Goal: Task Accomplishment & Management: Complete application form

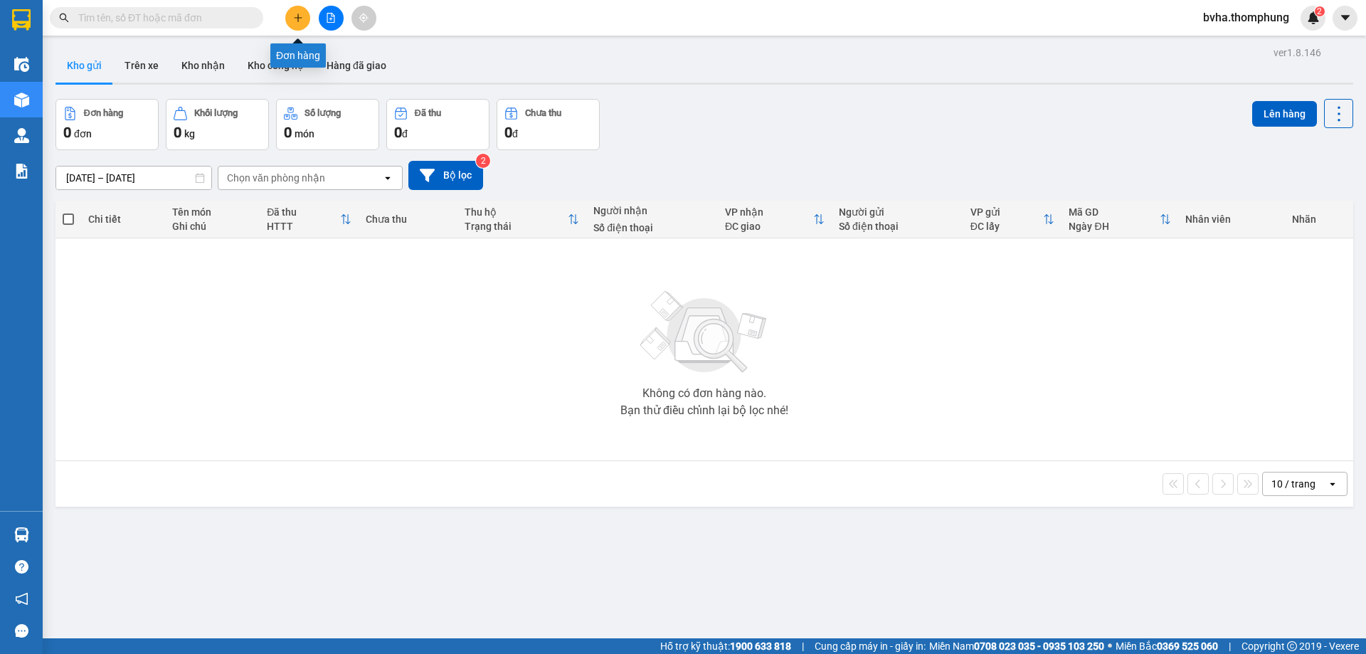
click at [294, 16] on icon "plus" at bounding box center [298, 18] width 10 height 10
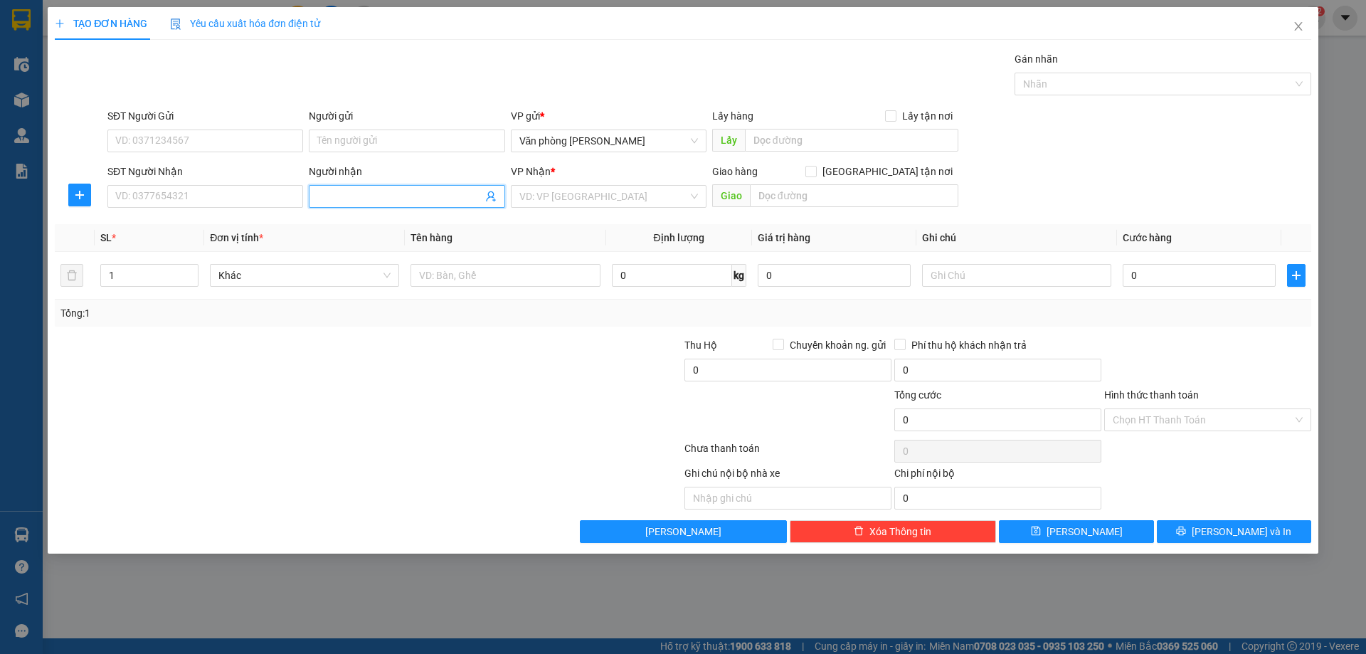
click at [362, 196] on input "Người nhận" at bounding box center [399, 196] width 164 height 16
type input "C SƯƠNG"
click at [668, 197] on input "search" at bounding box center [603, 196] width 169 height 21
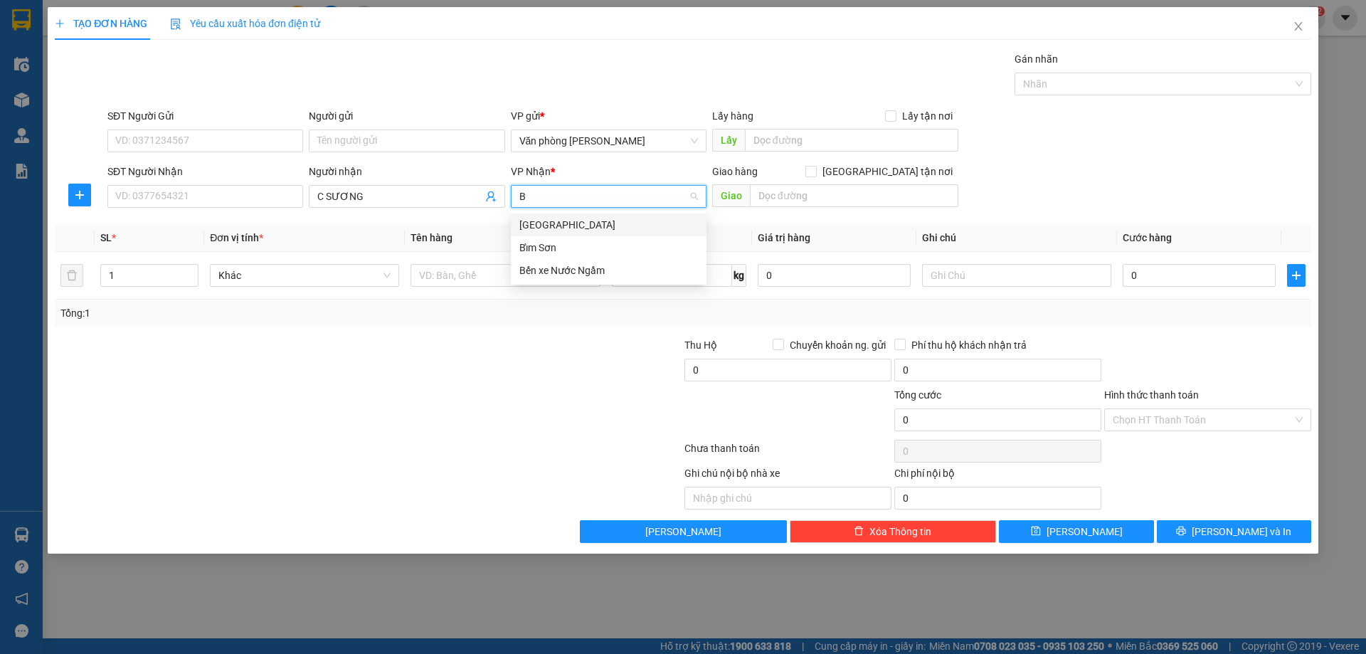
type input "BÊ"
click at [647, 221] on div "Bến xe Nước Ngầm" at bounding box center [608, 225] width 179 height 16
click at [1177, 285] on div "0" at bounding box center [1198, 275] width 153 height 28
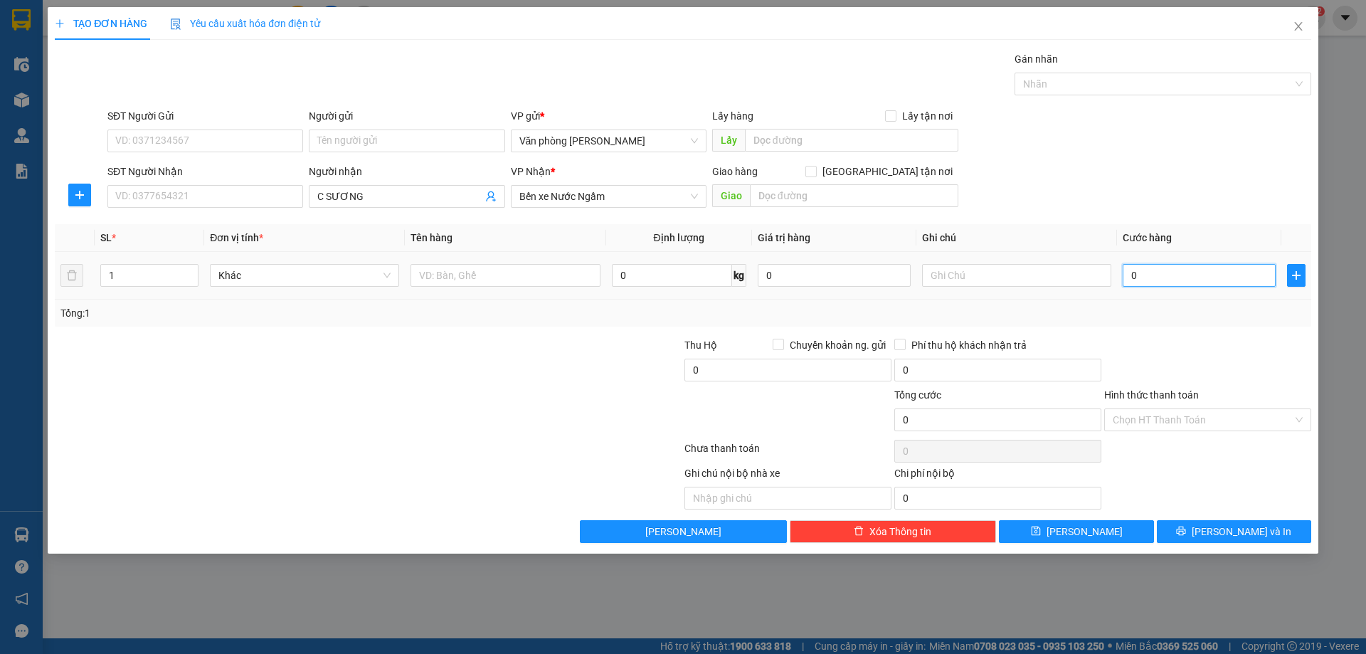
click at [1183, 275] on input "0" at bounding box center [1198, 275] width 153 height 23
type input "1"
type input "10"
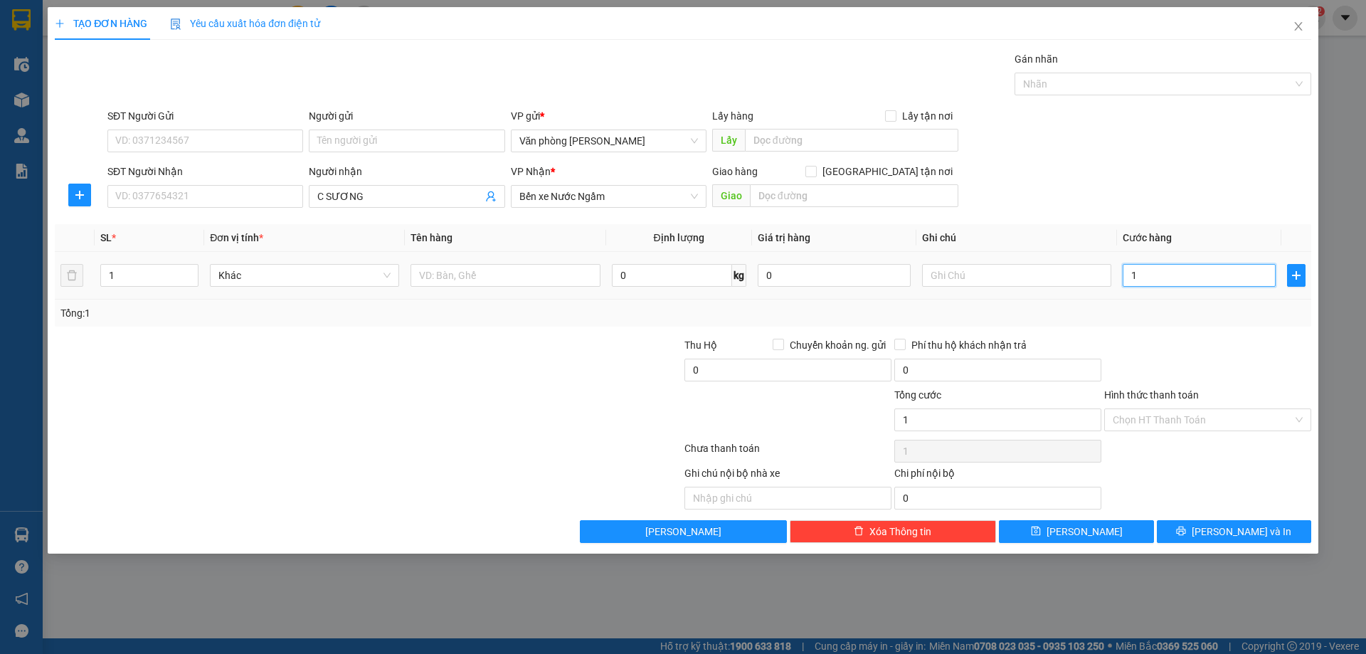
type input "10"
type input "100"
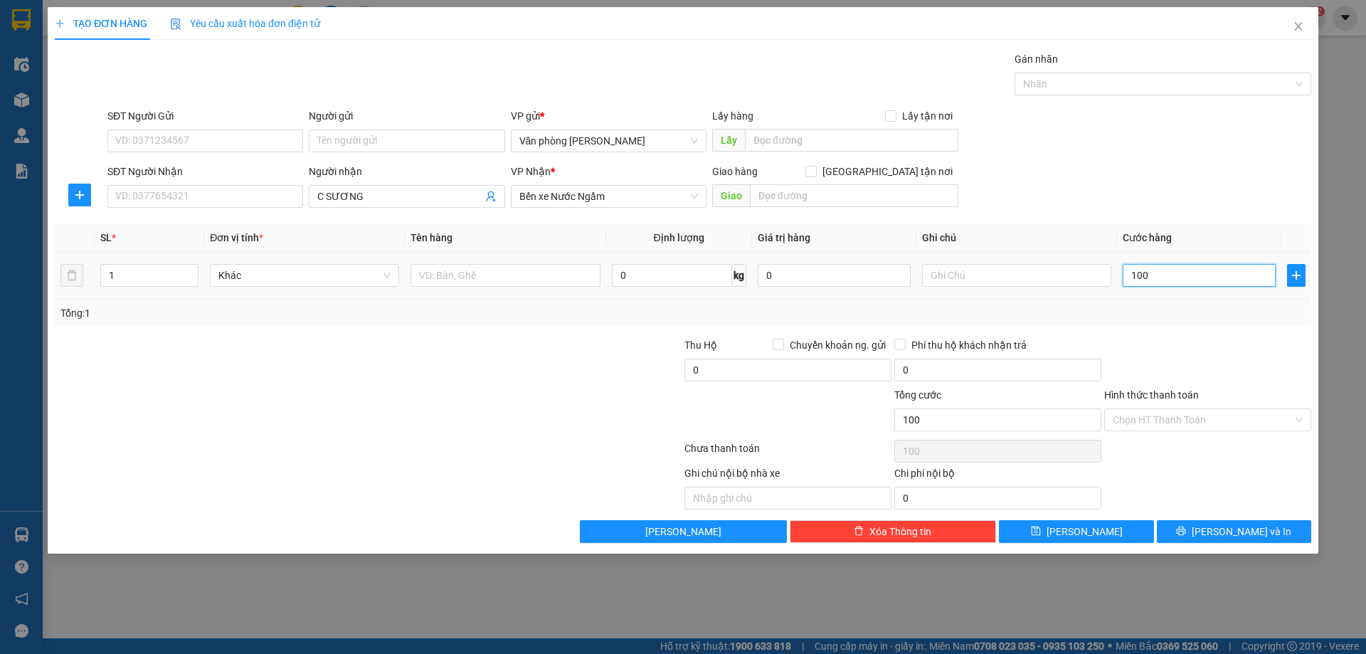
type input "1.000"
type input "10.000"
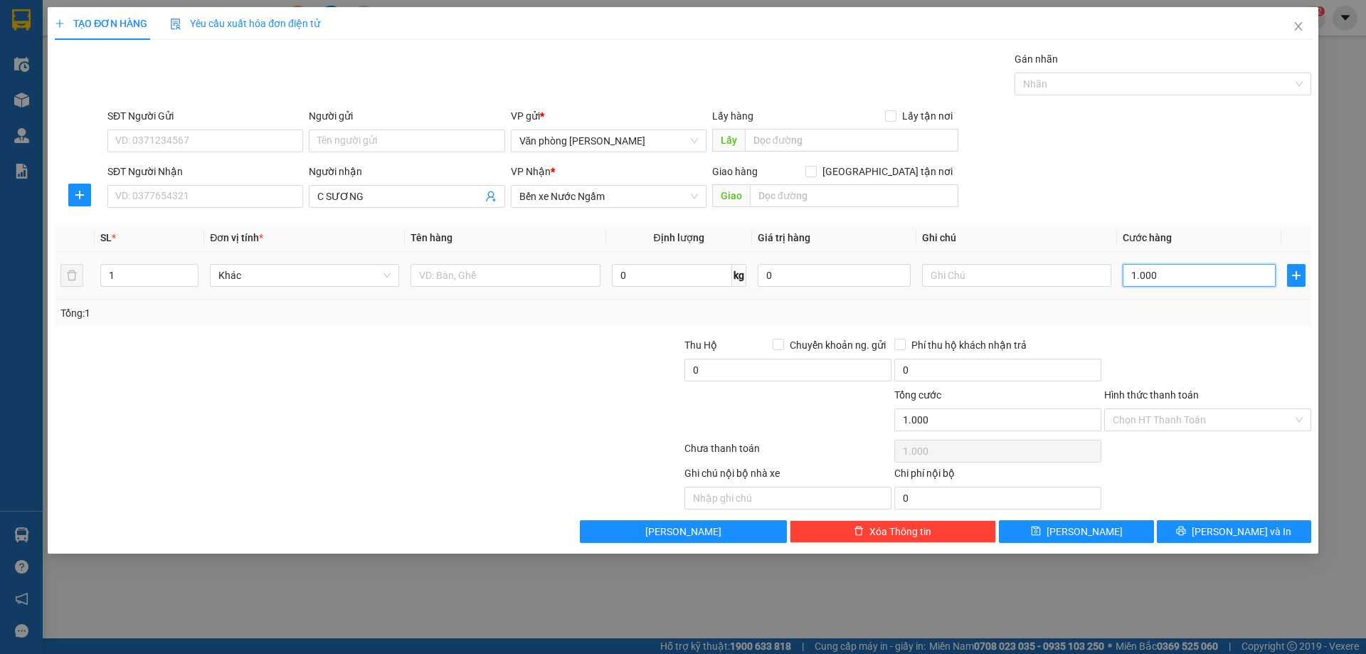
type input "10.000"
type input "100.000"
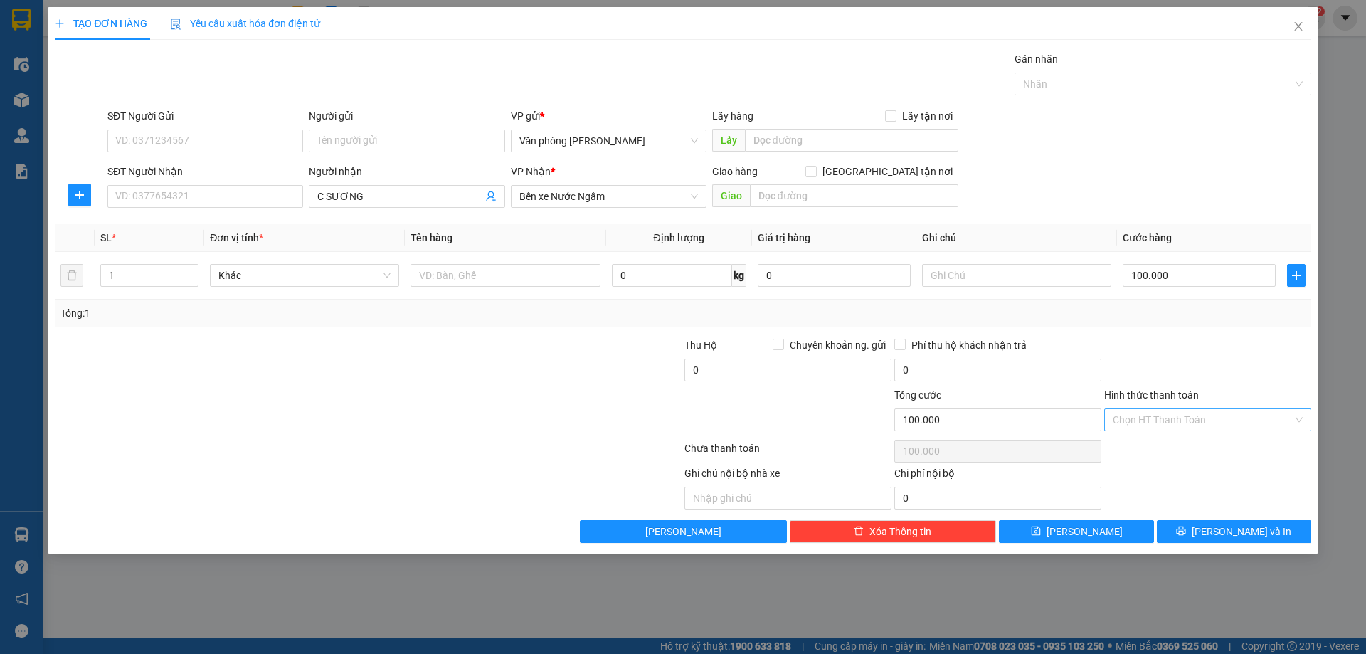
click at [1174, 417] on input "Hình thức thanh toán" at bounding box center [1202, 419] width 180 height 21
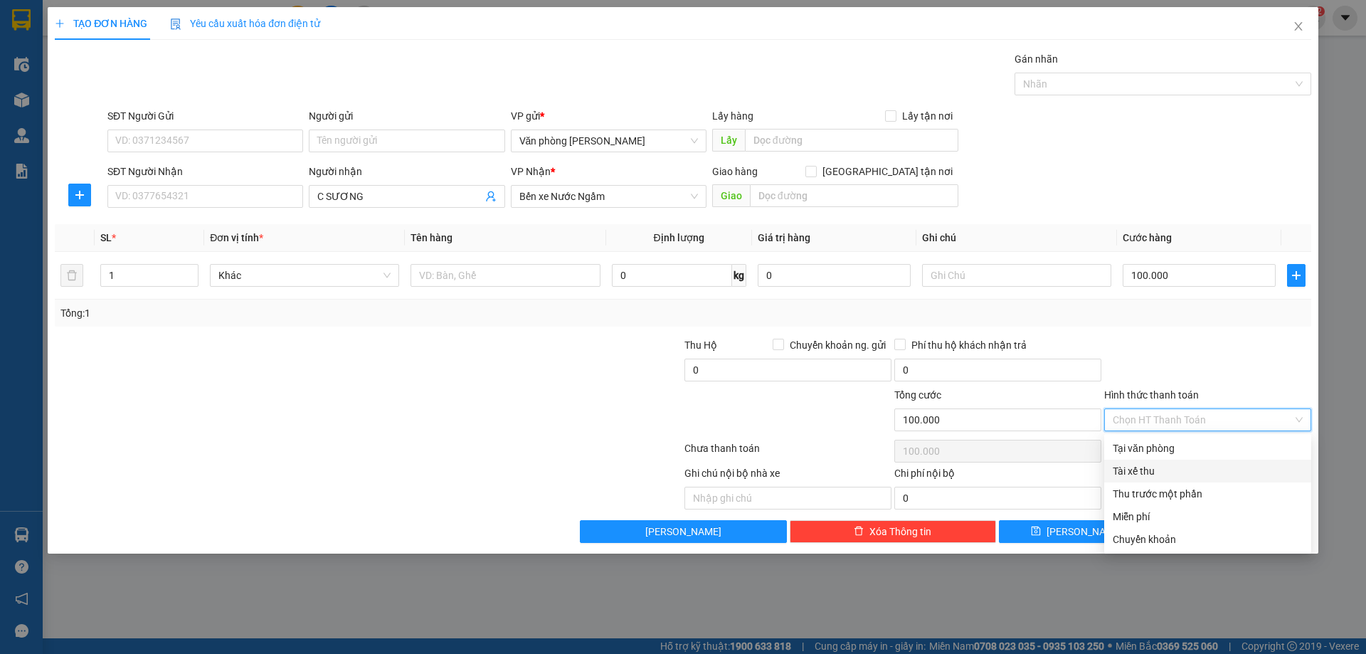
click at [1155, 468] on div "Tài xế thu" at bounding box center [1207, 471] width 190 height 16
type input "0"
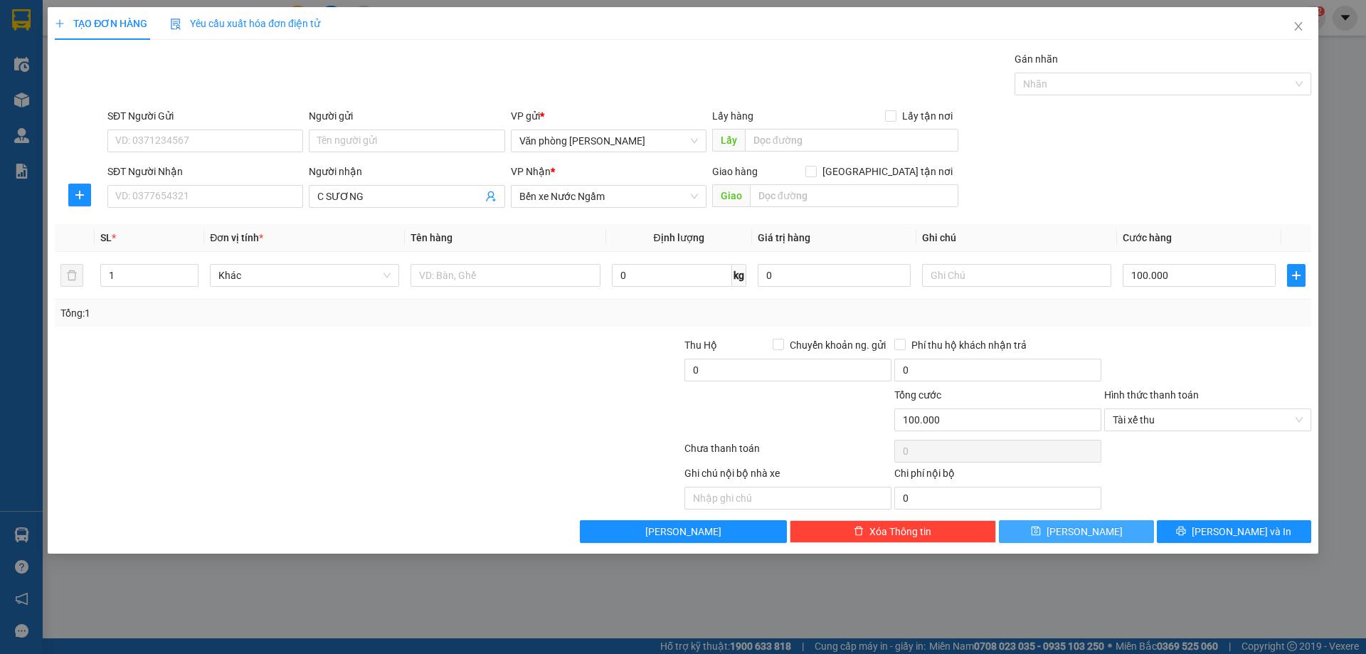
click at [1041, 532] on icon "save" at bounding box center [1036, 531] width 10 height 10
type input "0"
